Goal: Find specific page/section: Find specific page/section

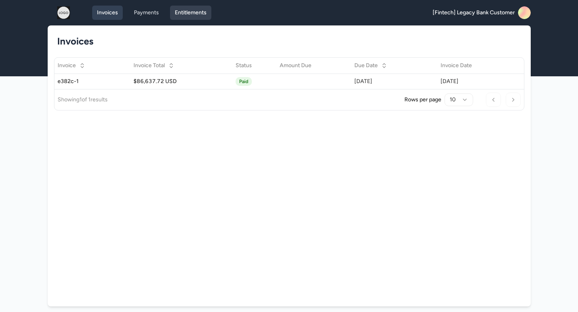
click at [175, 10] on link "Entitlements" at bounding box center [190, 13] width 41 height 14
